Goal: Check status

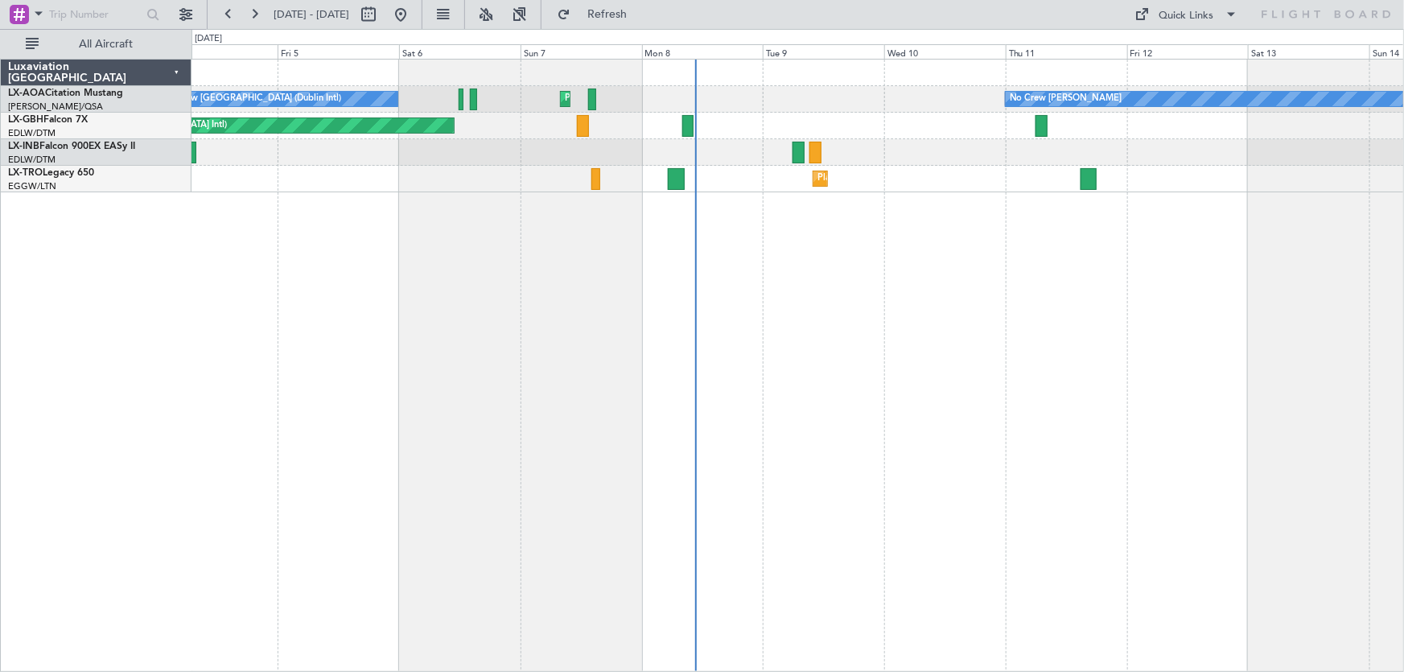
click at [1078, 369] on div "No Crew [PERSON_NAME] No Crew [GEOGRAPHIC_DATA] (Dublin Intl) Planned Maint [GE…" at bounding box center [799, 365] width 1214 height 613
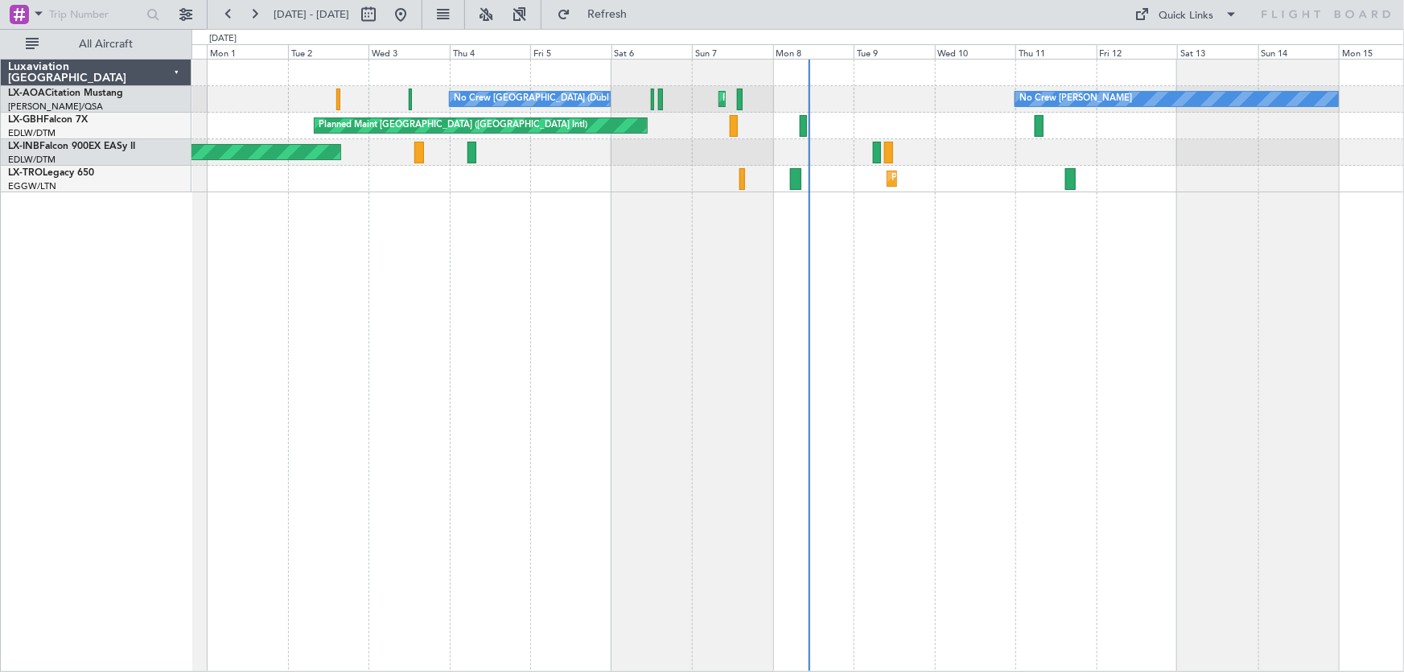
click at [1024, 347] on div "No Crew [PERSON_NAME] No Crew [GEOGRAPHIC_DATA] (Dublin Intl) Planned Maint [GE…" at bounding box center [799, 365] width 1214 height 613
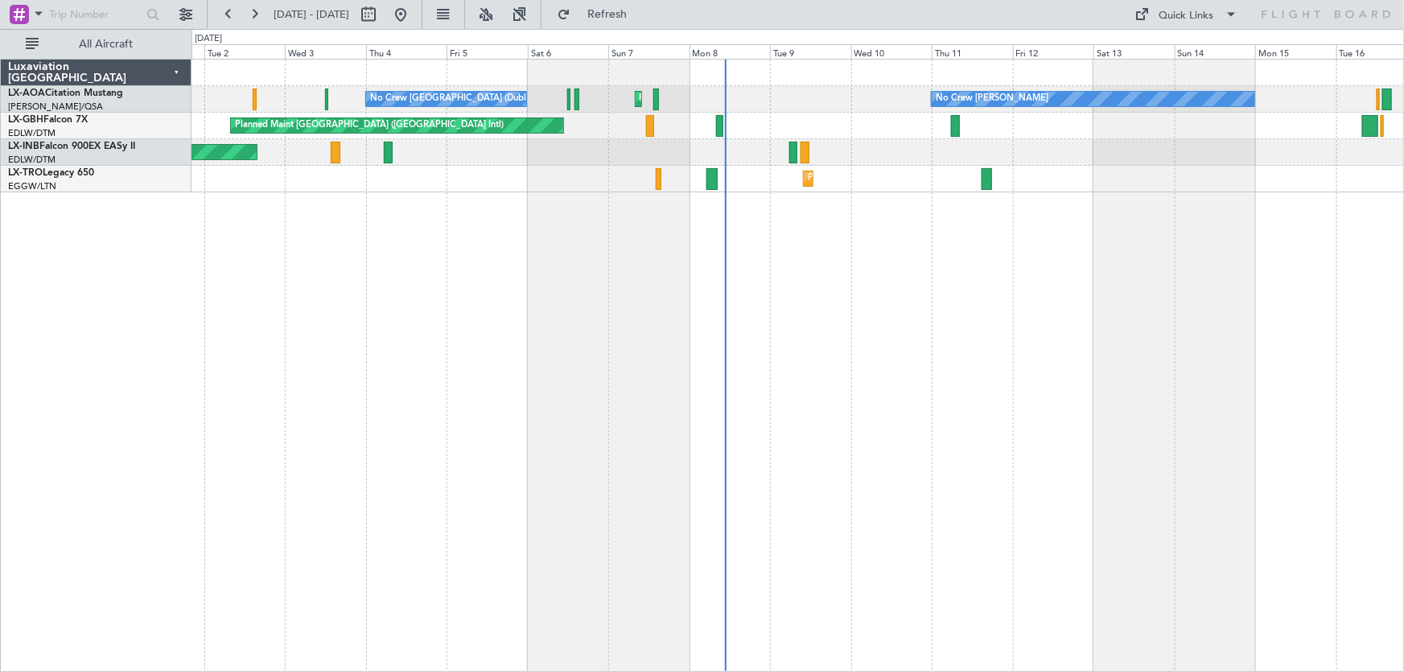
click at [830, 277] on div "No Crew [PERSON_NAME] No Crew [GEOGRAPHIC_DATA] (Dublin Intl) Planned Maint [GE…" at bounding box center [799, 365] width 1214 height 613
click at [845, 239] on div "No Crew [PERSON_NAME] No Crew [GEOGRAPHIC_DATA] (Dublin Intl) Planned Maint [GE…" at bounding box center [799, 365] width 1214 height 613
click at [436, 346] on div "No Crew [PERSON_NAME] No Crew [GEOGRAPHIC_DATA] (Dublin Intl) Planned Maint [GE…" at bounding box center [799, 365] width 1214 height 613
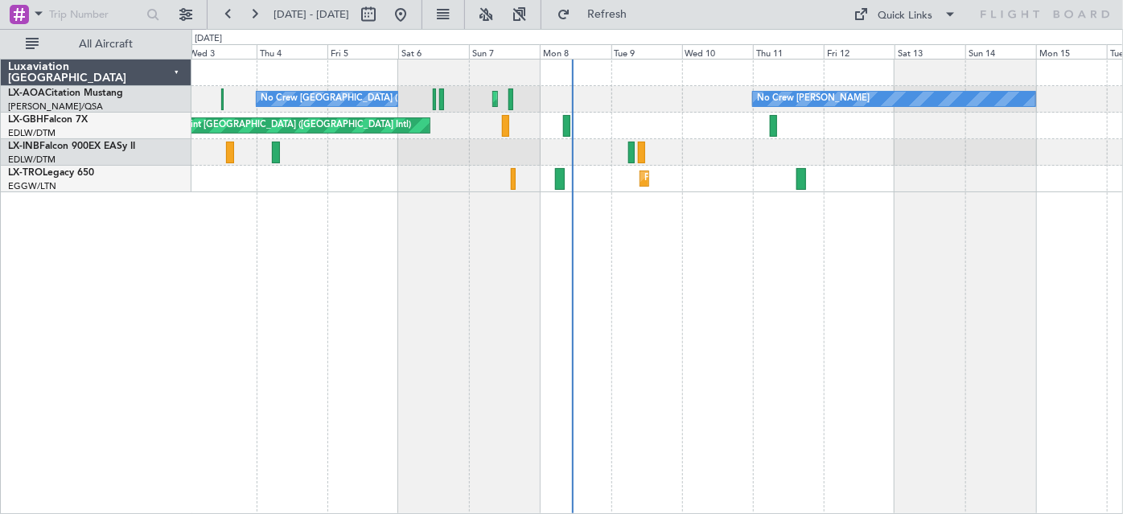
click at [489, 269] on div "Planned Maint [GEOGRAPHIC_DATA] ([GEOGRAPHIC_DATA]) No Crew [GEOGRAPHIC_DATA] (…" at bounding box center [658, 287] width 933 height 456
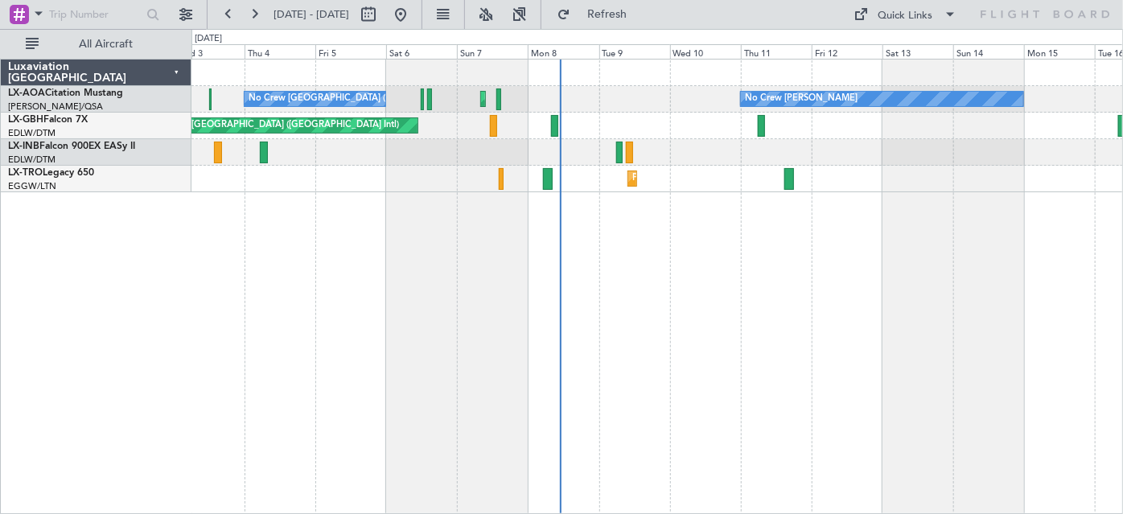
click at [830, 313] on div "Planned Maint [GEOGRAPHIC_DATA] ([GEOGRAPHIC_DATA]) No Crew [GEOGRAPHIC_DATA] (…" at bounding box center [658, 287] width 933 height 456
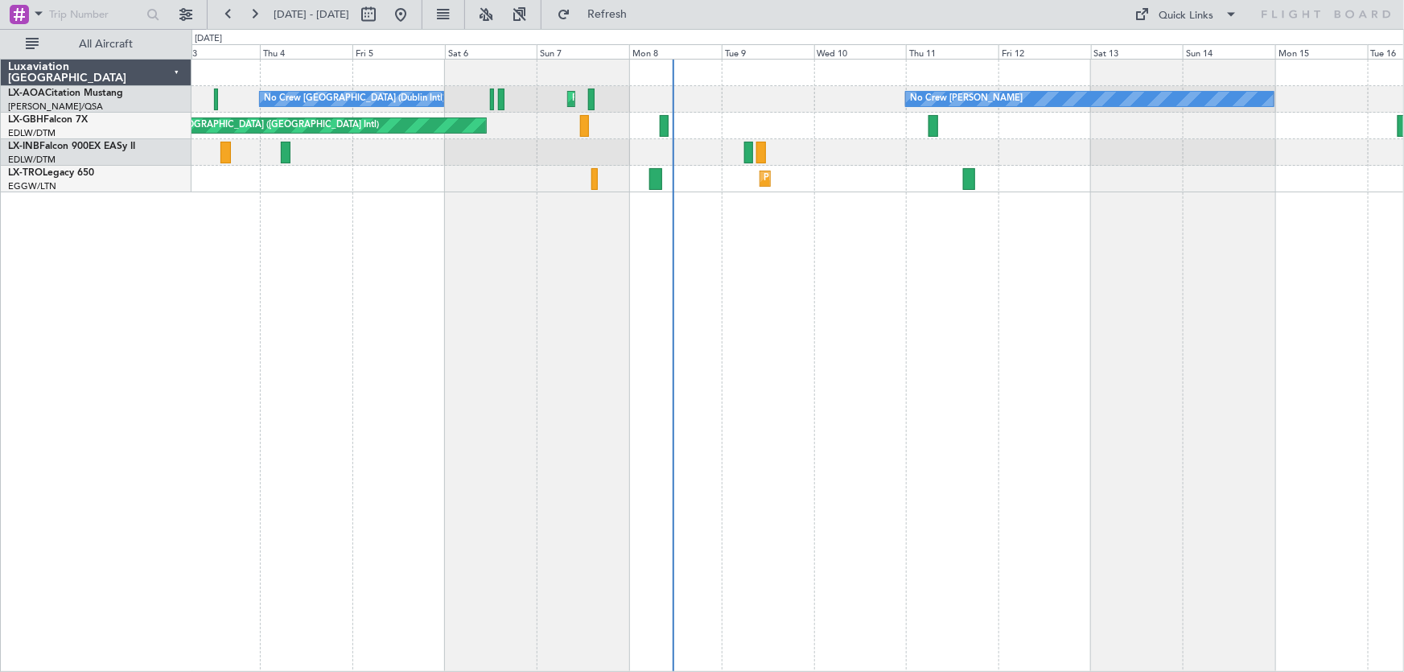
click at [573, 101] on div "Planned Maint [GEOGRAPHIC_DATA] ([GEOGRAPHIC_DATA])" at bounding box center [698, 99] width 253 height 24
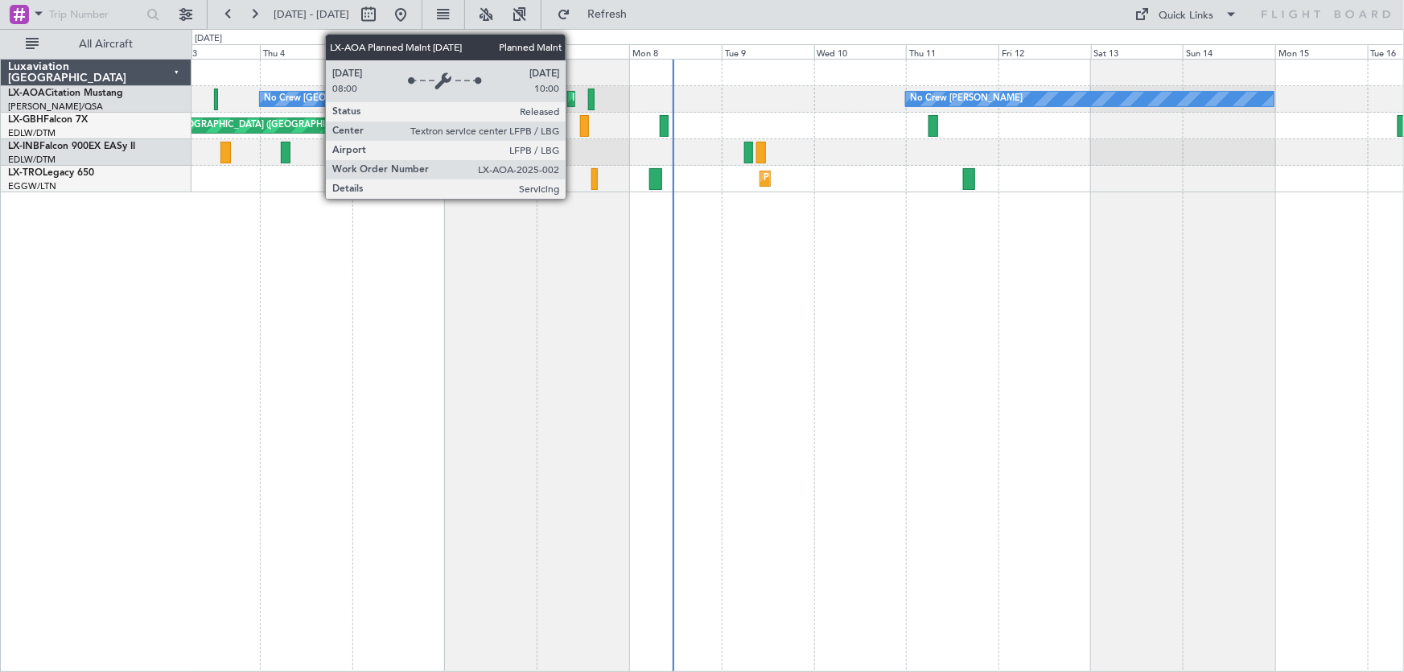
click at [573, 101] on div "Planned Maint [GEOGRAPHIC_DATA] ([GEOGRAPHIC_DATA])" at bounding box center [698, 99] width 253 height 24
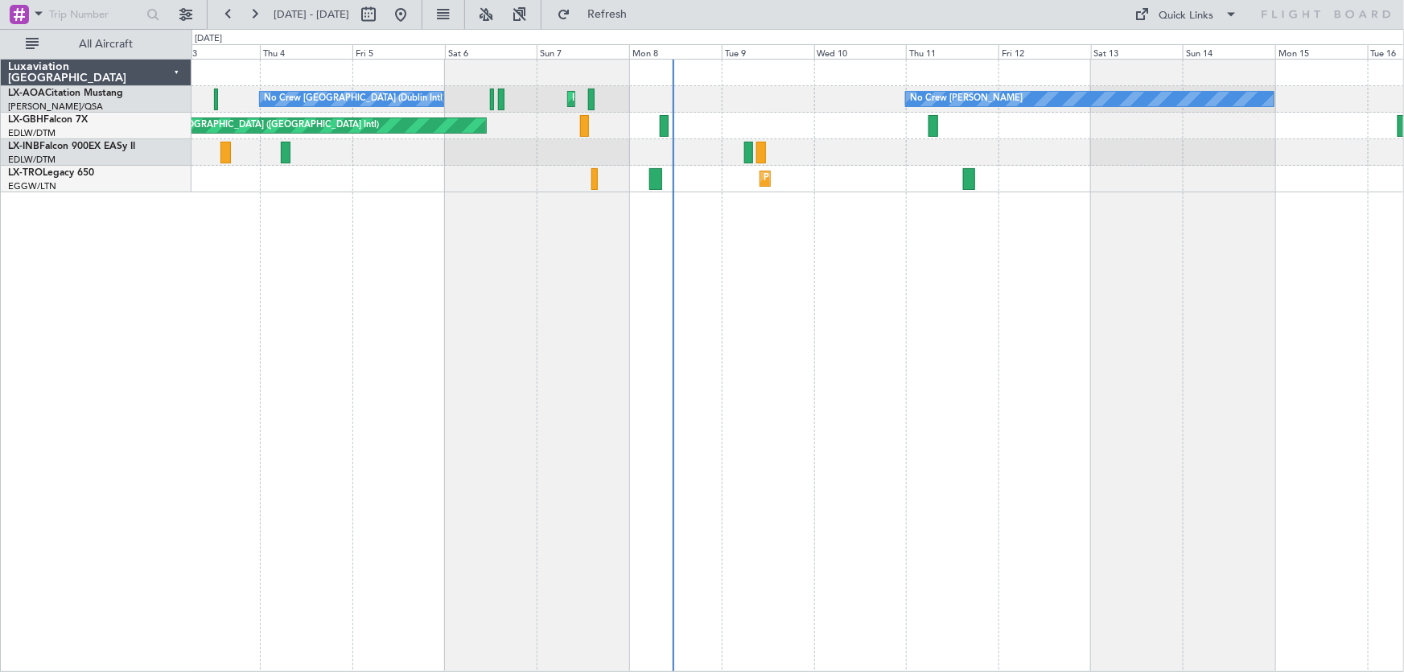
click at [731, 306] on div "No Crew [GEOGRAPHIC_DATA] (Dublin Intl) No Crew [PERSON_NAME] Planned Maint [GE…" at bounding box center [799, 365] width 1214 height 613
